Goal: Task Accomplishment & Management: Complete application form

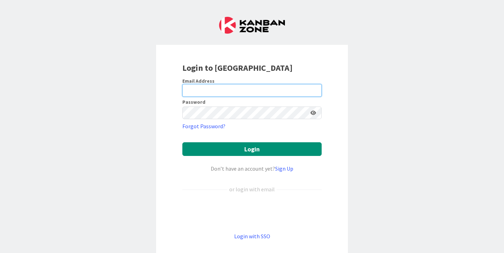
click at [240, 90] on input "email" at bounding box center [251, 90] width 139 height 13
type input "shaugh@nativityacademy.org"
click at [285, 168] on link "Sign Up" at bounding box center [284, 168] width 18 height 7
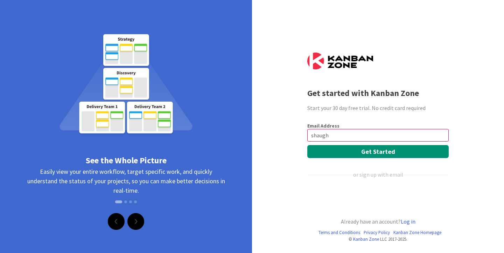
type input "shaugh@nativityacademy.org"
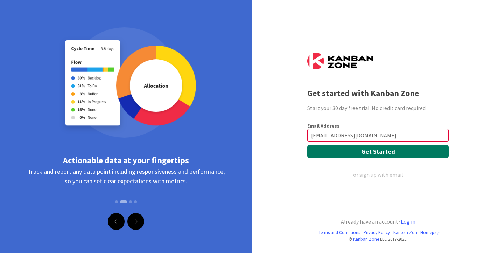
click at [389, 151] on button "Get Started" at bounding box center [377, 151] width 141 height 13
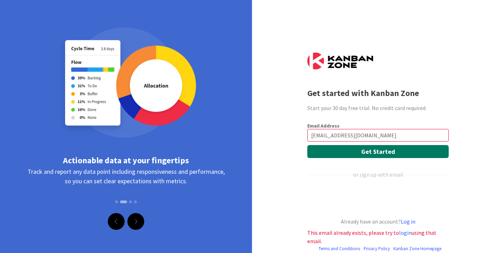
click at [367, 151] on button "Get Started" at bounding box center [377, 151] width 141 height 13
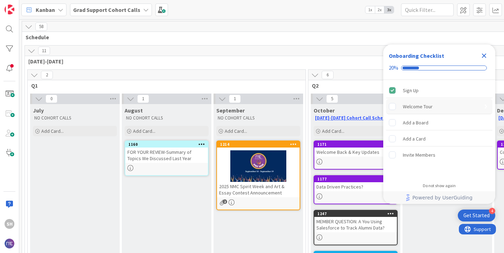
click at [417, 104] on div "Welcome Tour" at bounding box center [418, 106] width 30 height 8
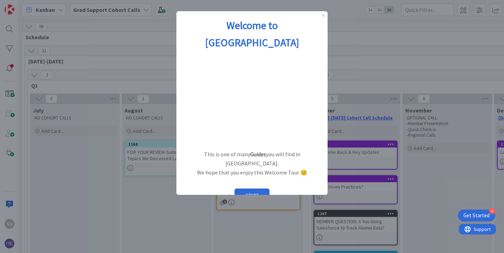
click at [188, 208] on div "1 / 6 Powered by UserGuiding" at bounding box center [251, 214] width 151 height 13
click at [246, 188] on button "START" at bounding box center [251, 194] width 35 height 13
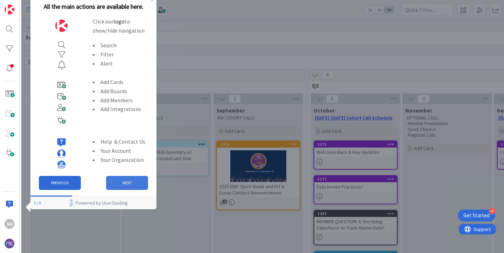
click at [123, 181] on button "NEXT" at bounding box center [127, 183] width 42 height 14
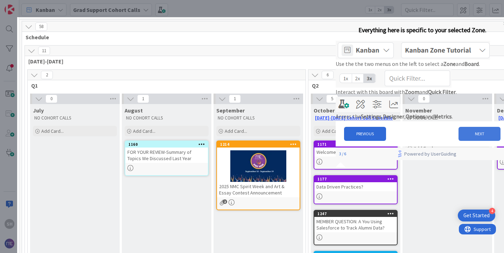
click at [472, 141] on button "NEXT" at bounding box center [479, 134] width 42 height 14
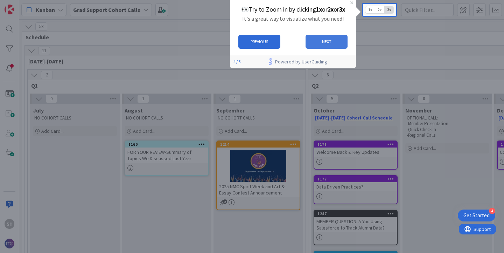
click at [326, 42] on button "NEXT" at bounding box center [327, 42] width 42 height 14
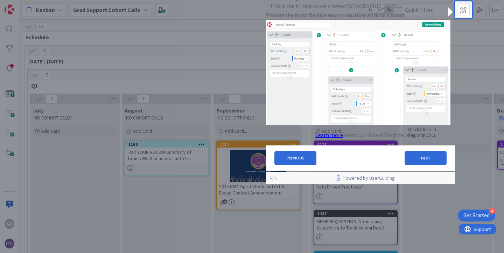
click at [332, 138] on link "Learn more" at bounding box center [329, 135] width 28 height 9
